Goal: Task Accomplishment & Management: Use online tool/utility

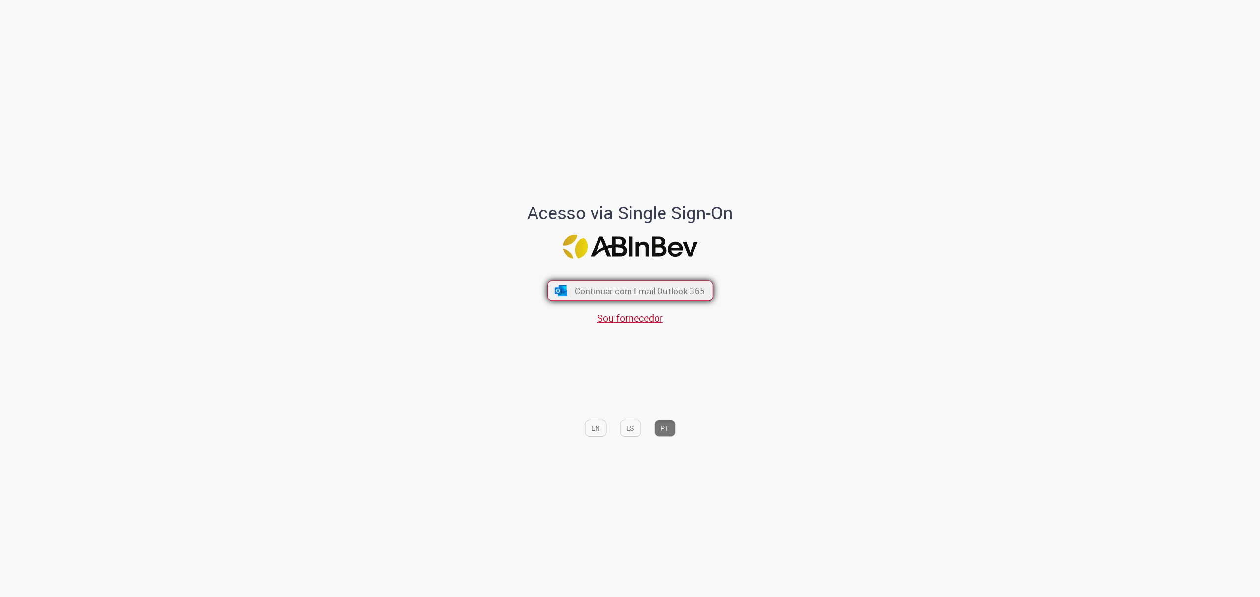
click at [628, 290] on span "Continuar com Email Outlook 365" at bounding box center [639, 290] width 130 height 11
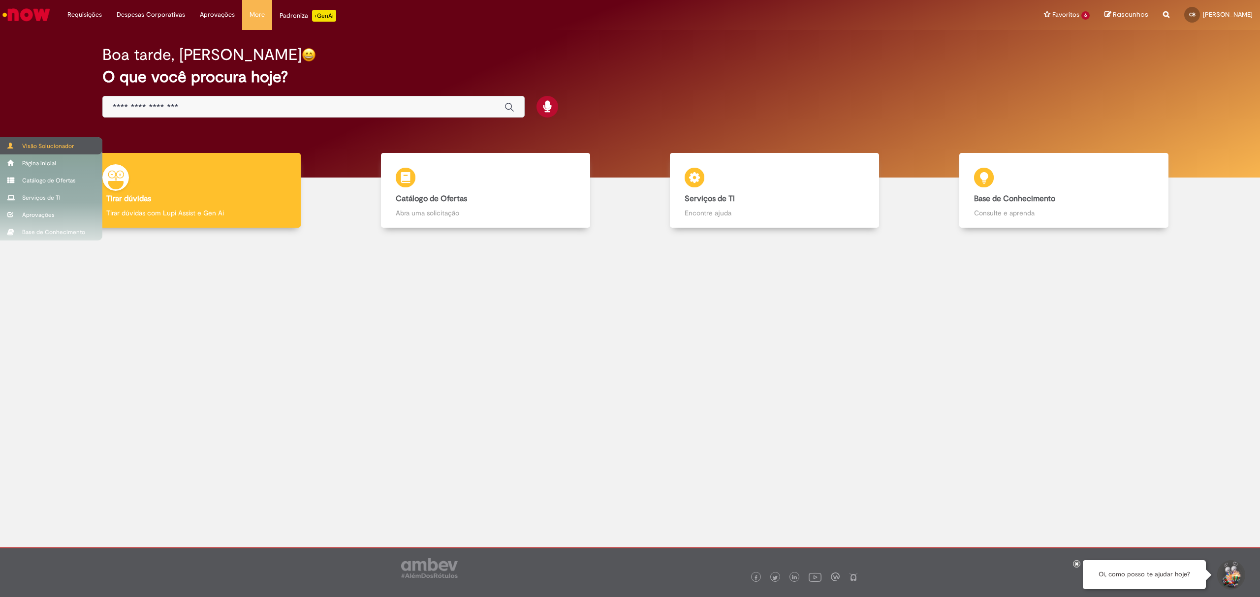
click at [47, 140] on body "Pular para o conteúdo da página Requisições Exibir Todas as Solicitações Requis…" at bounding box center [630, 298] width 1260 height 597
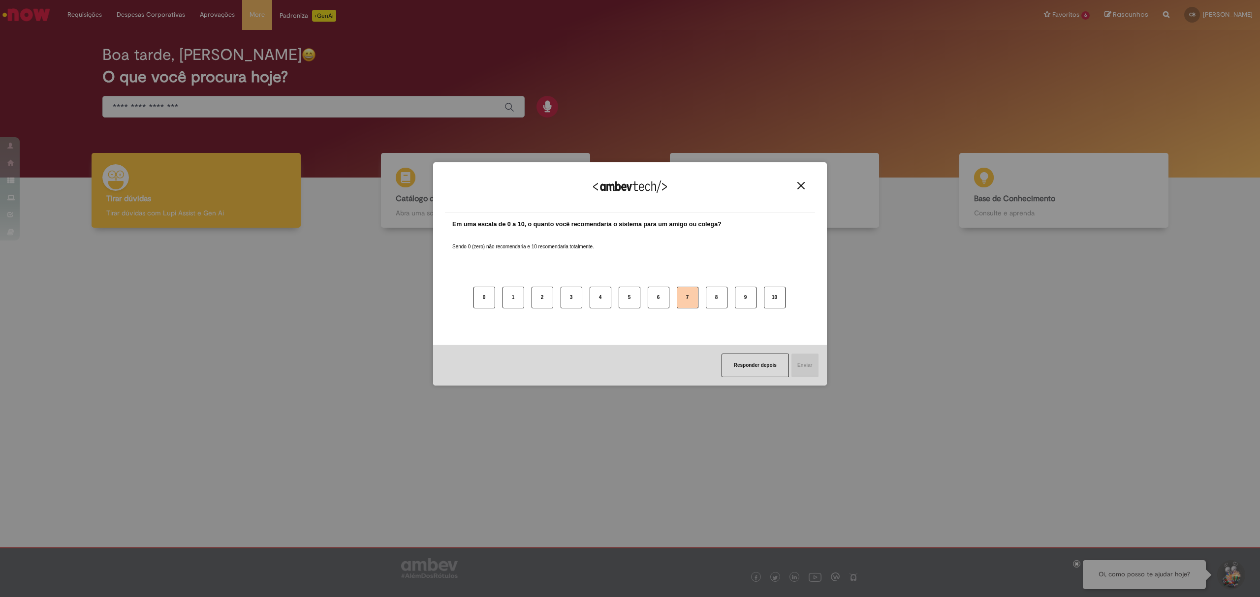
click at [687, 301] on button "7" at bounding box center [688, 298] width 22 height 22
click at [802, 367] on button "Enviar" at bounding box center [804, 366] width 28 height 24
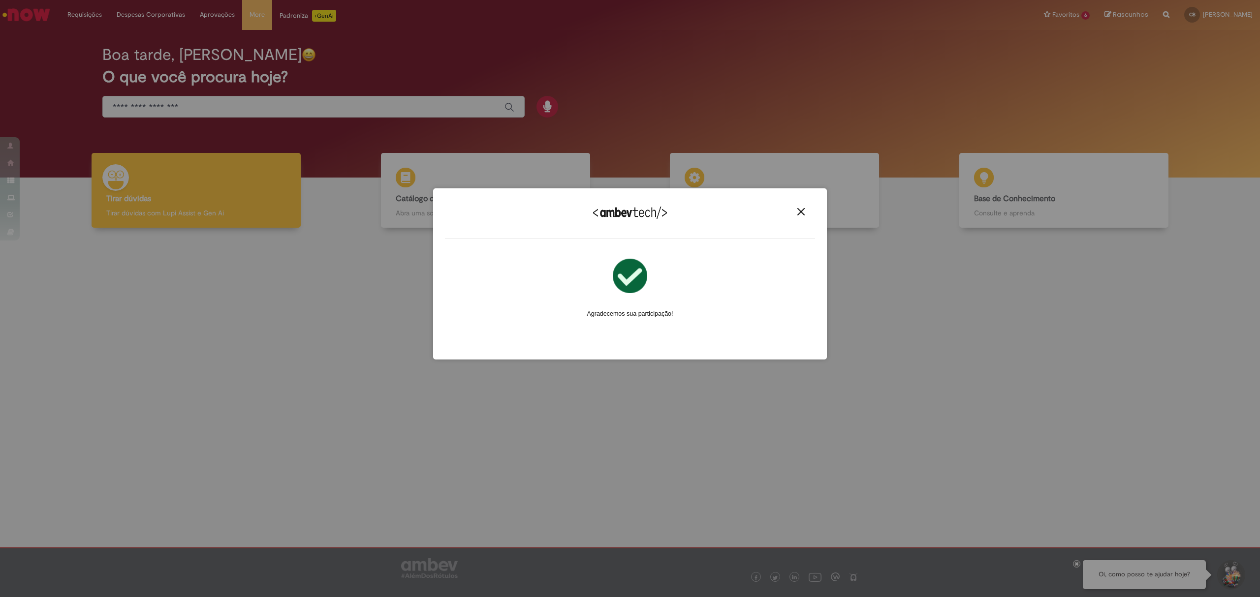
click at [801, 211] on img "Close" at bounding box center [800, 211] width 7 height 7
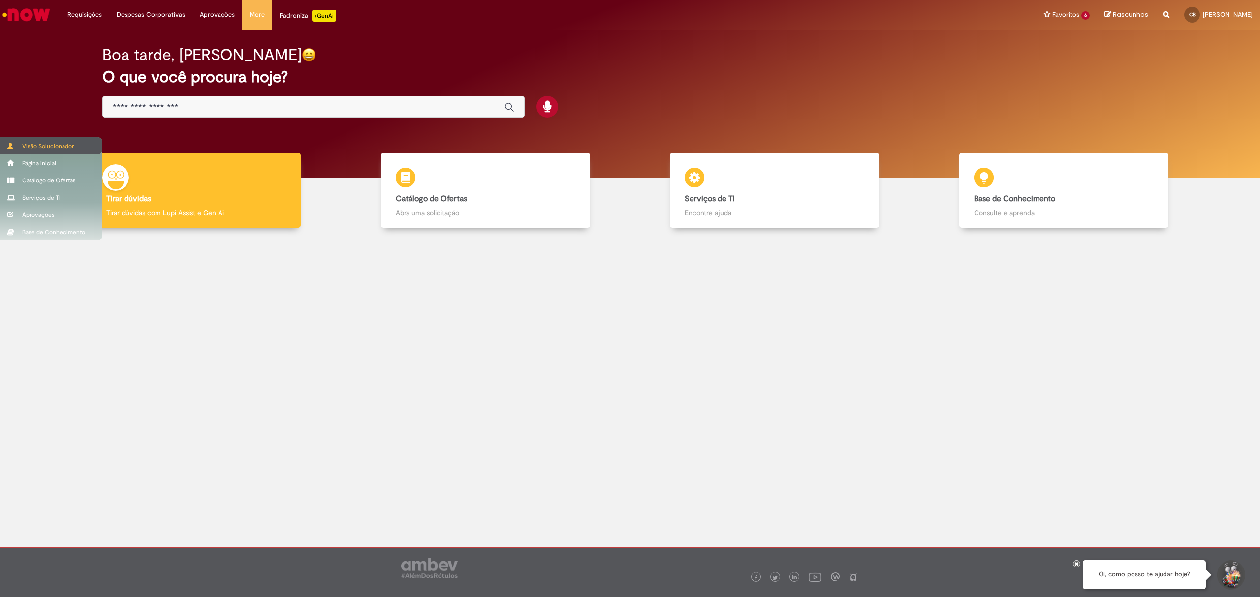
click at [62, 145] on div "Visão Solucionador" at bounding box center [51, 145] width 102 height 17
